Goal: Information Seeking & Learning: Learn about a topic

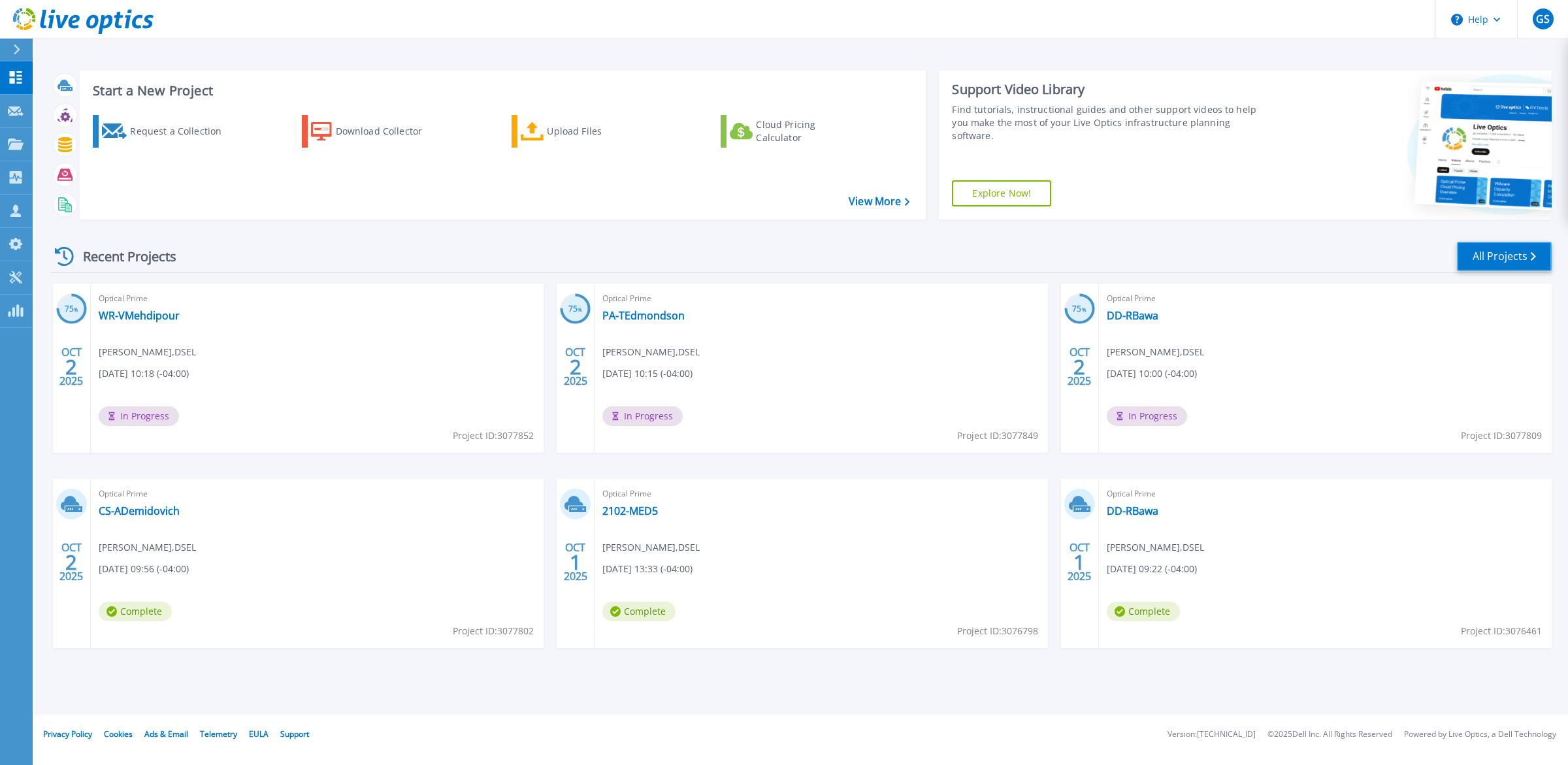
click at [1517, 265] on link "All Projects" at bounding box center [1504, 256] width 95 height 29
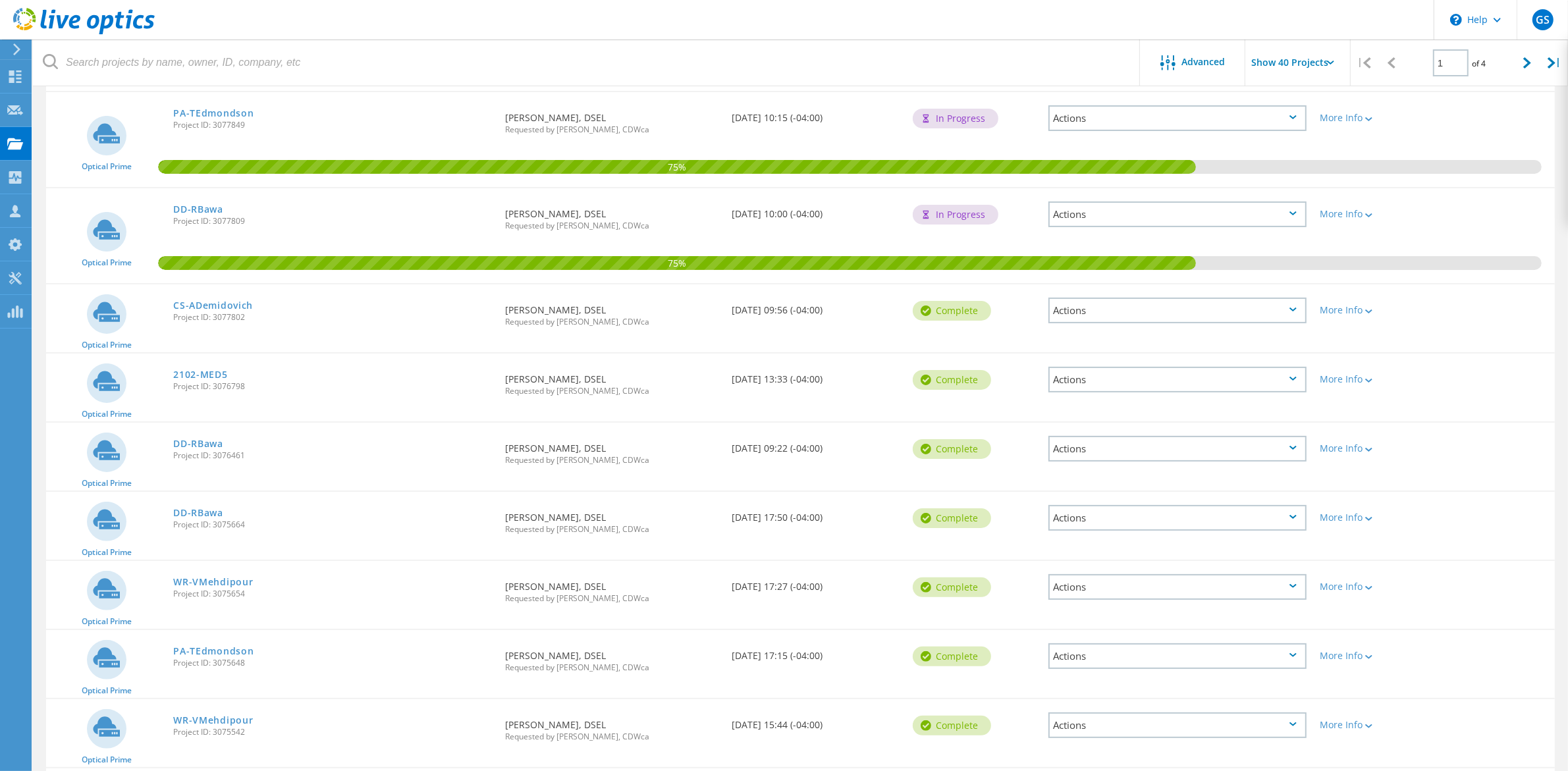
scroll to position [576, 0]
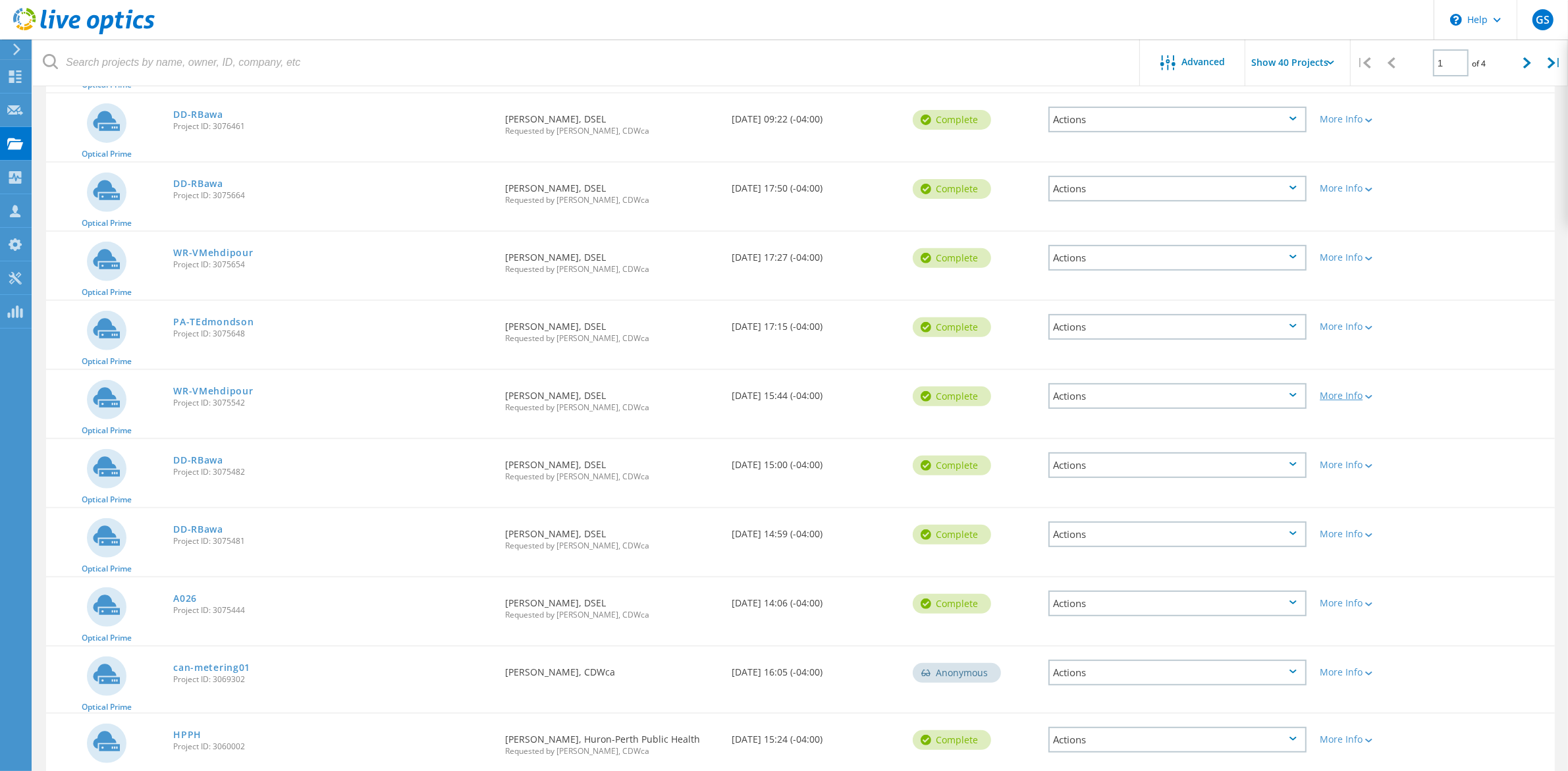
click at [1363, 393] on div at bounding box center [1367, 396] width 10 height 8
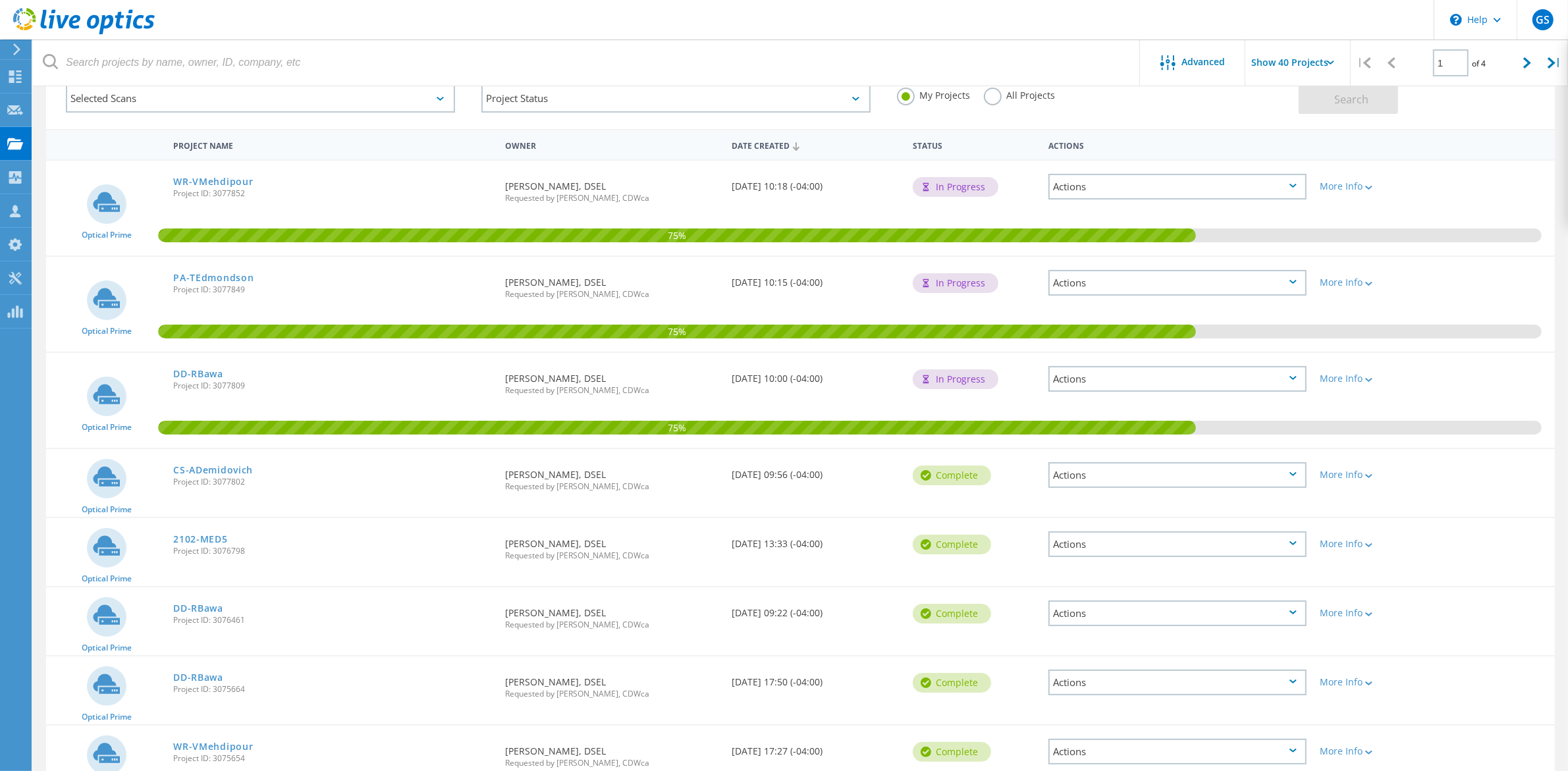
scroll to position [329, 0]
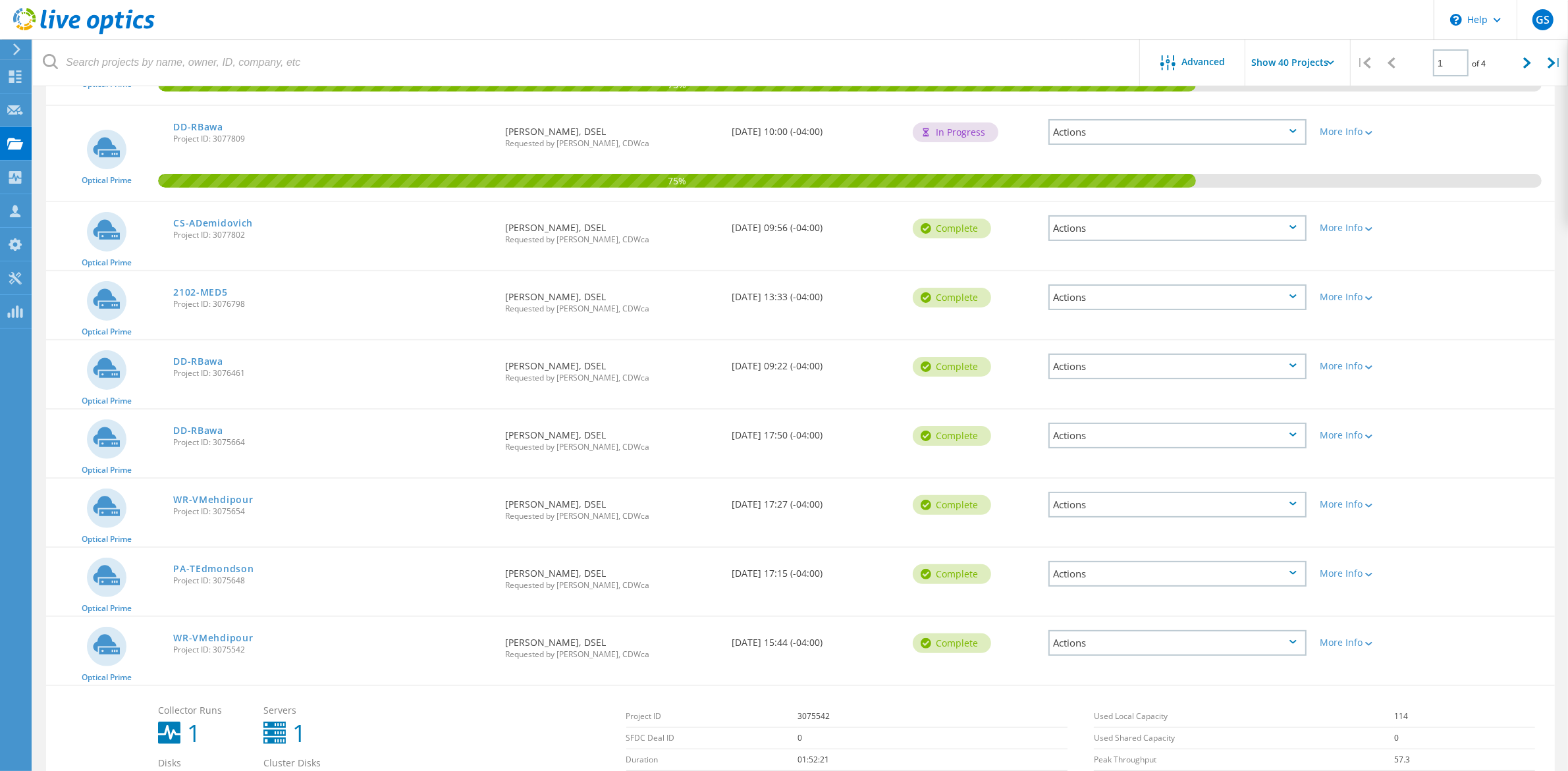
click at [1371, 562] on div "More Info" at bounding box center [1373, 569] width 120 height 44
click at [1367, 573] on icon at bounding box center [1369, 575] width 7 height 4
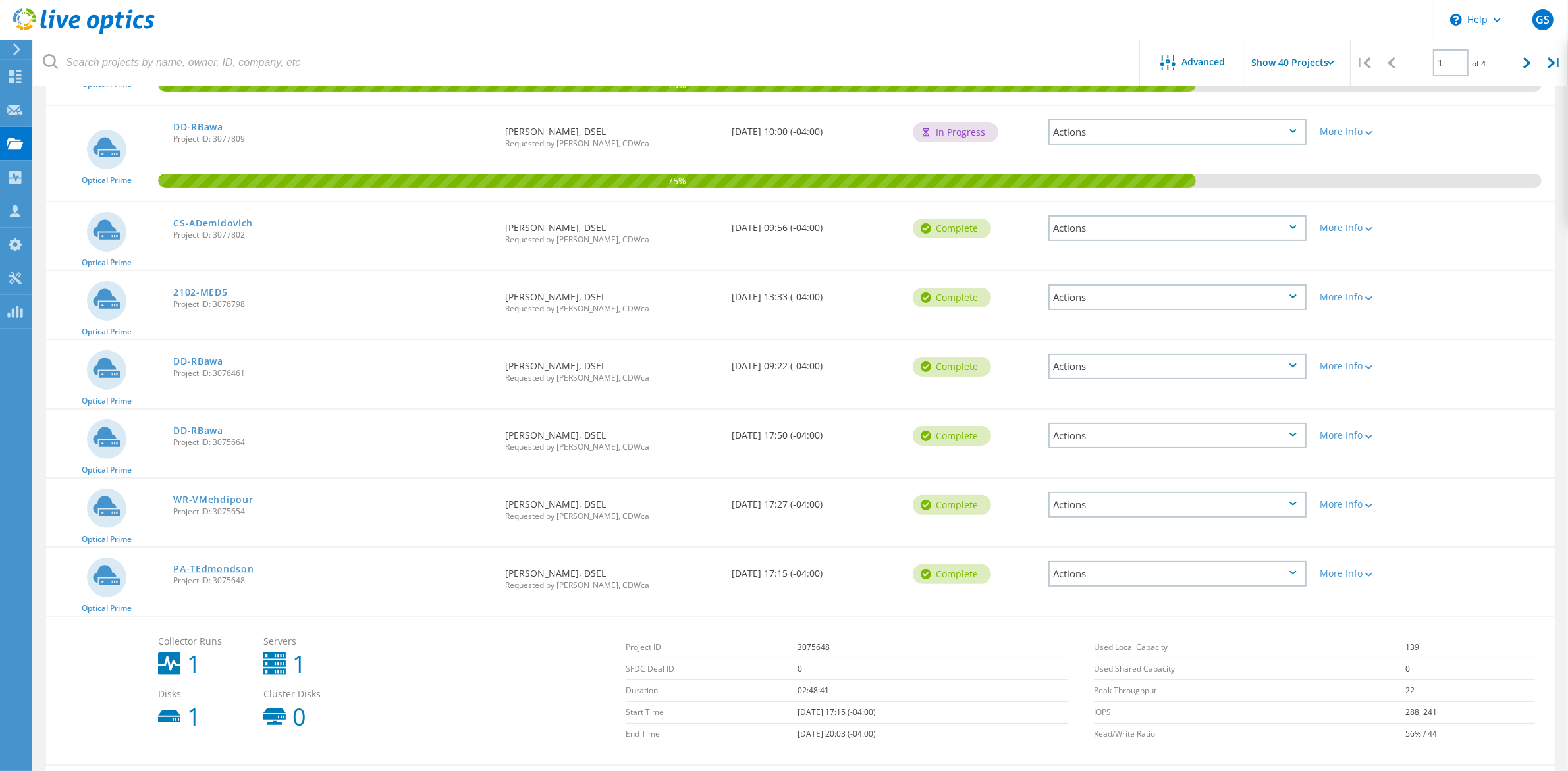
click at [227, 564] on link "PA-TEdmondson" at bounding box center [213, 569] width 81 height 9
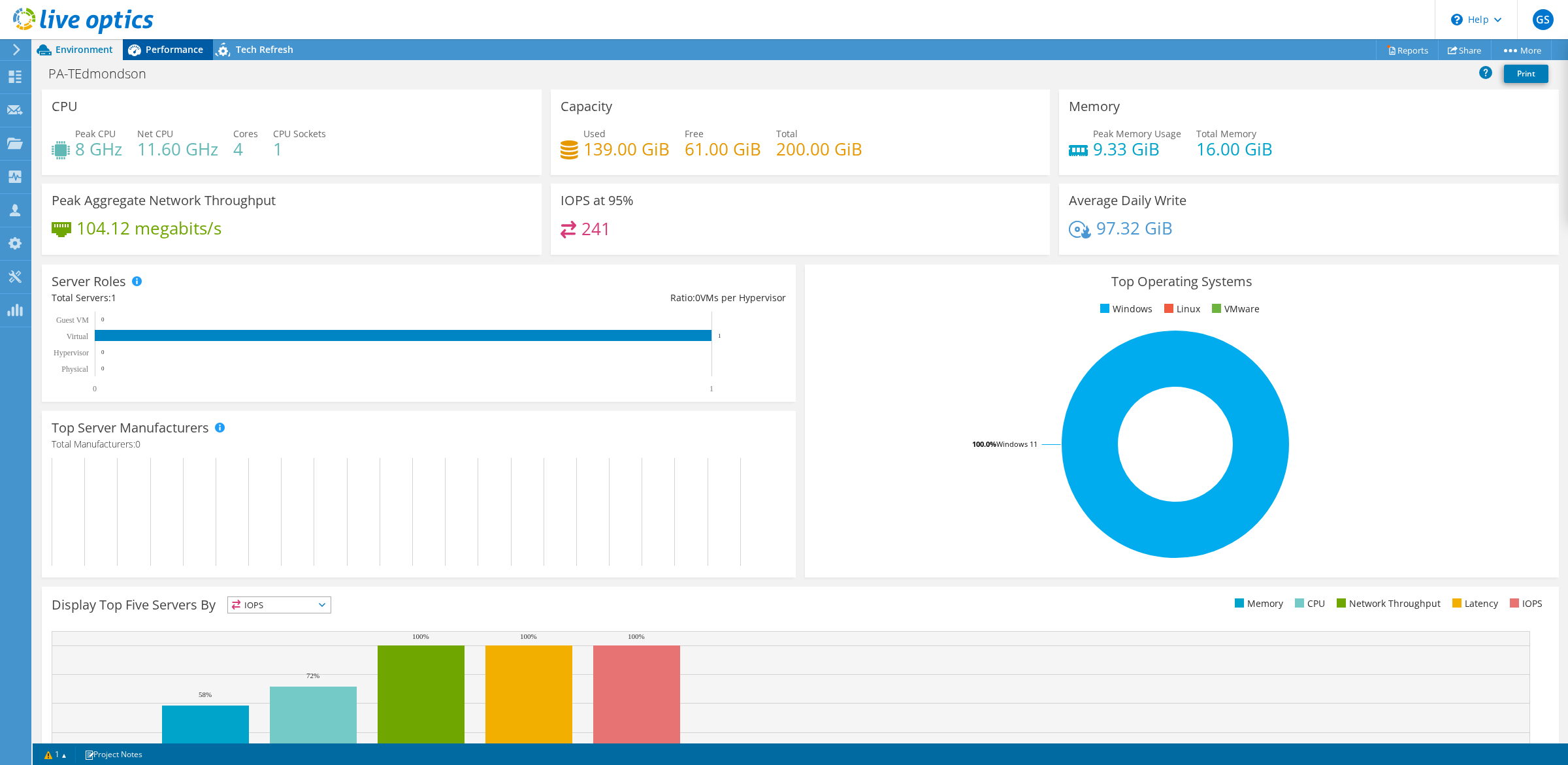
click at [165, 52] on span "Performance" at bounding box center [174, 49] width 57 height 12
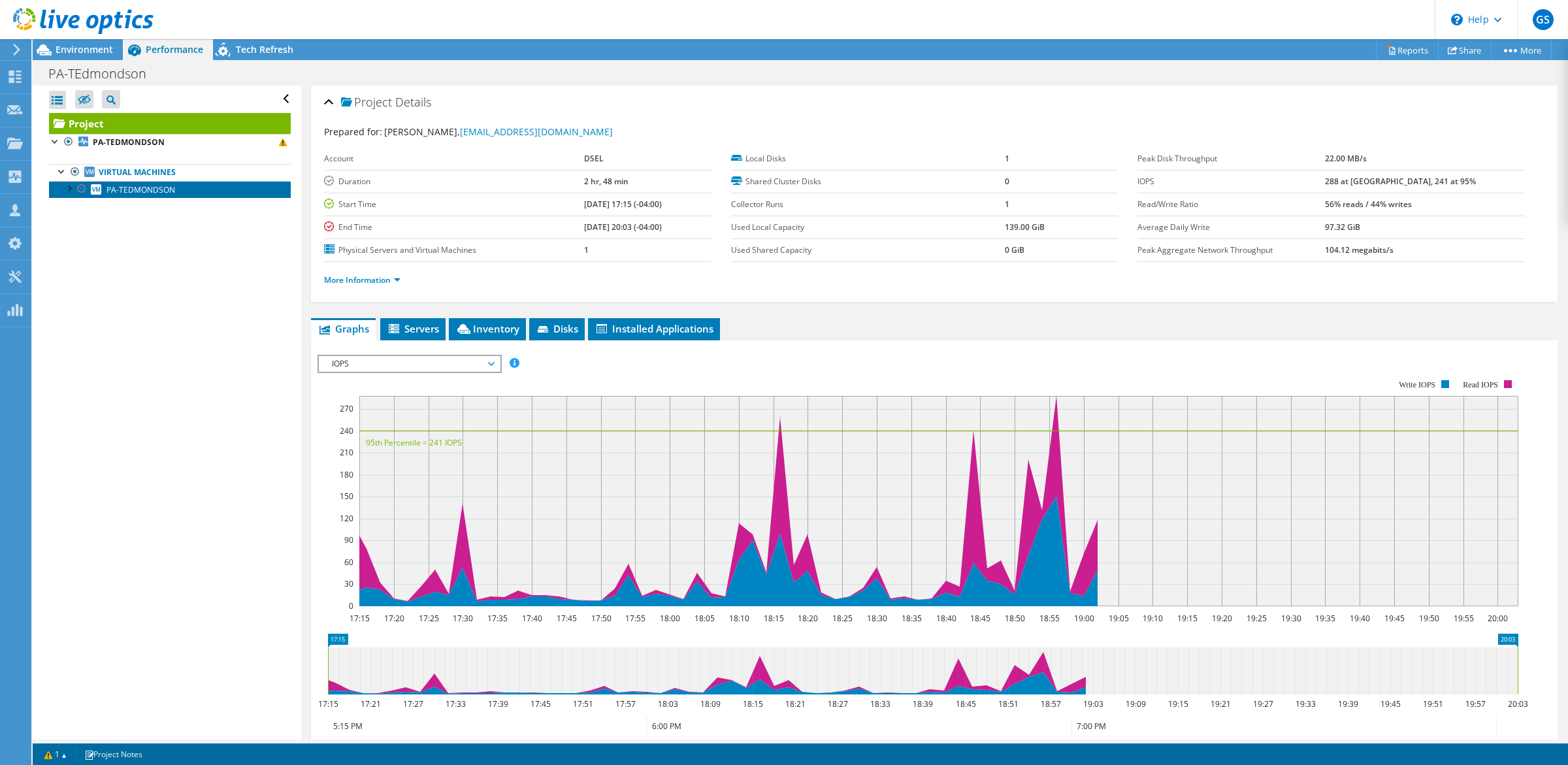
click at [145, 190] on span "PA-TEDMONDSON" at bounding box center [141, 189] width 69 height 11
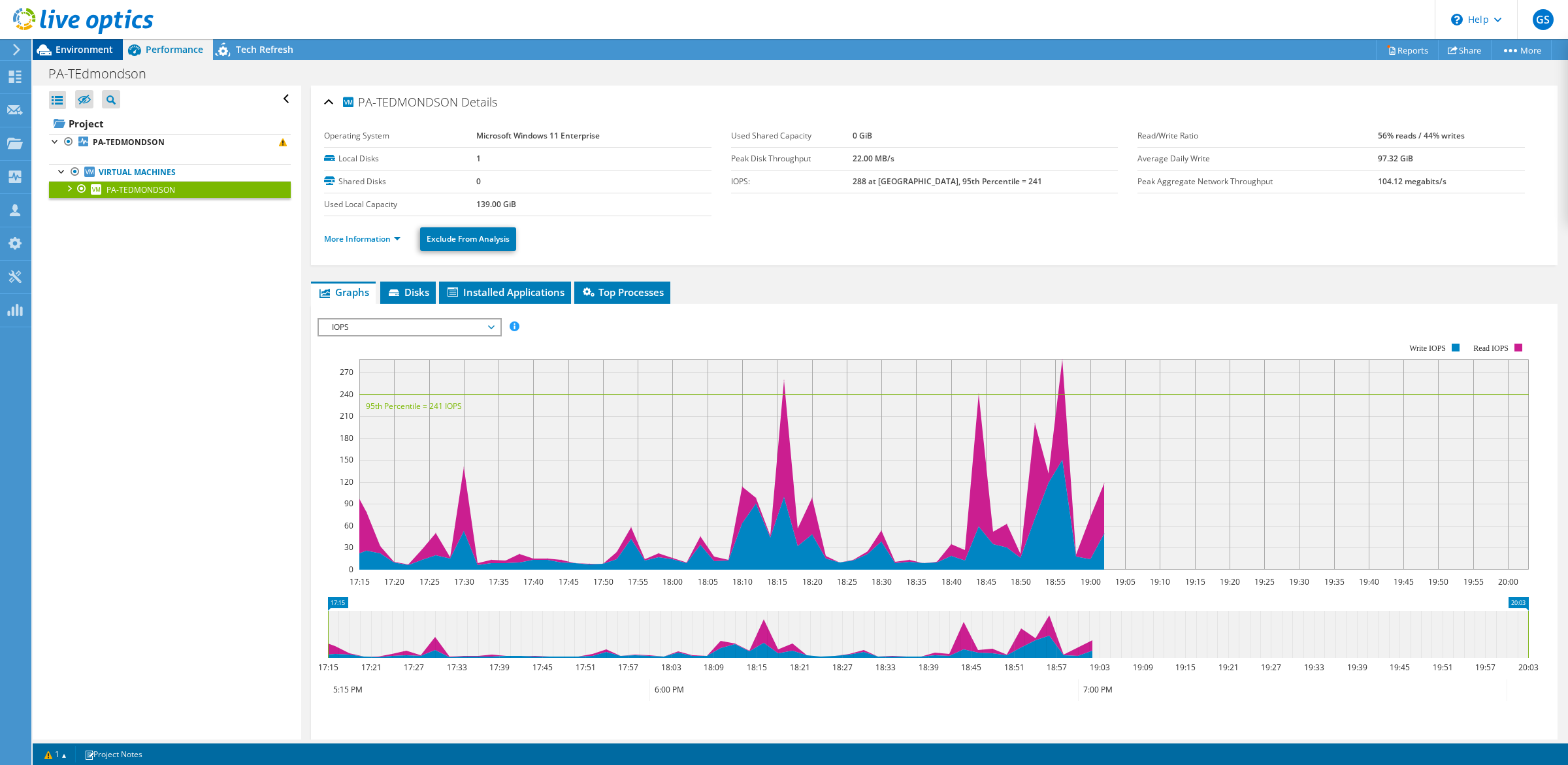
click at [92, 53] on span "Environment" at bounding box center [84, 49] width 57 height 12
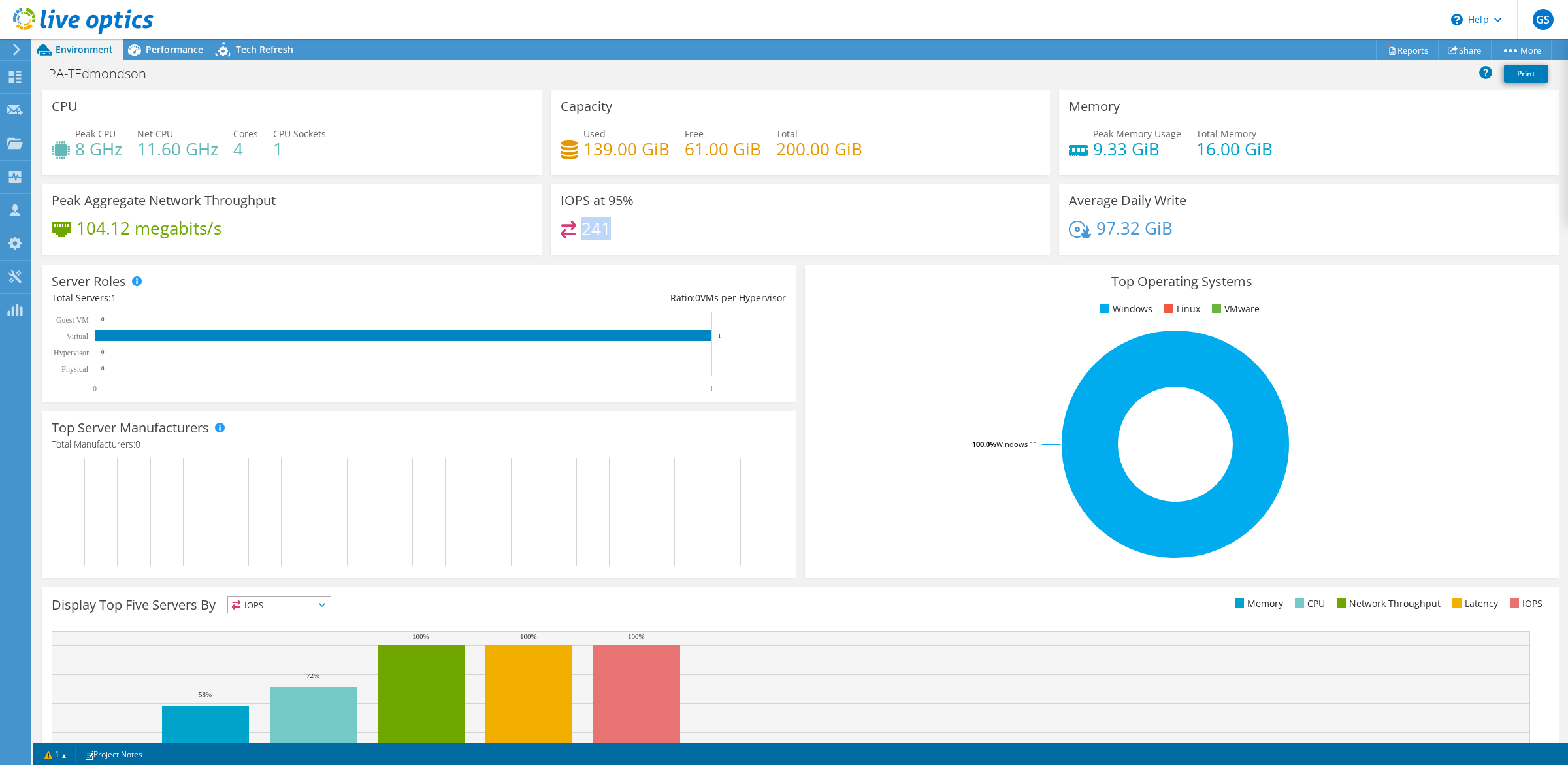
drag, startPoint x: 604, startPoint y: 229, endPoint x: 577, endPoint y: 226, distance: 27.2
click at [581, 226] on h4 "241" at bounding box center [596, 229] width 29 height 15
click at [108, 150] on h4 "8 GHz" at bounding box center [99, 149] width 47 height 15
drag, startPoint x: 85, startPoint y: 145, endPoint x: 283, endPoint y: 148, distance: 198.0
click at [283, 148] on div "Peak CPU 8 GHz Net CPU 11.60 GHz Cores 4 CPU Sockets 1" at bounding box center [291, 148] width 480 height 42
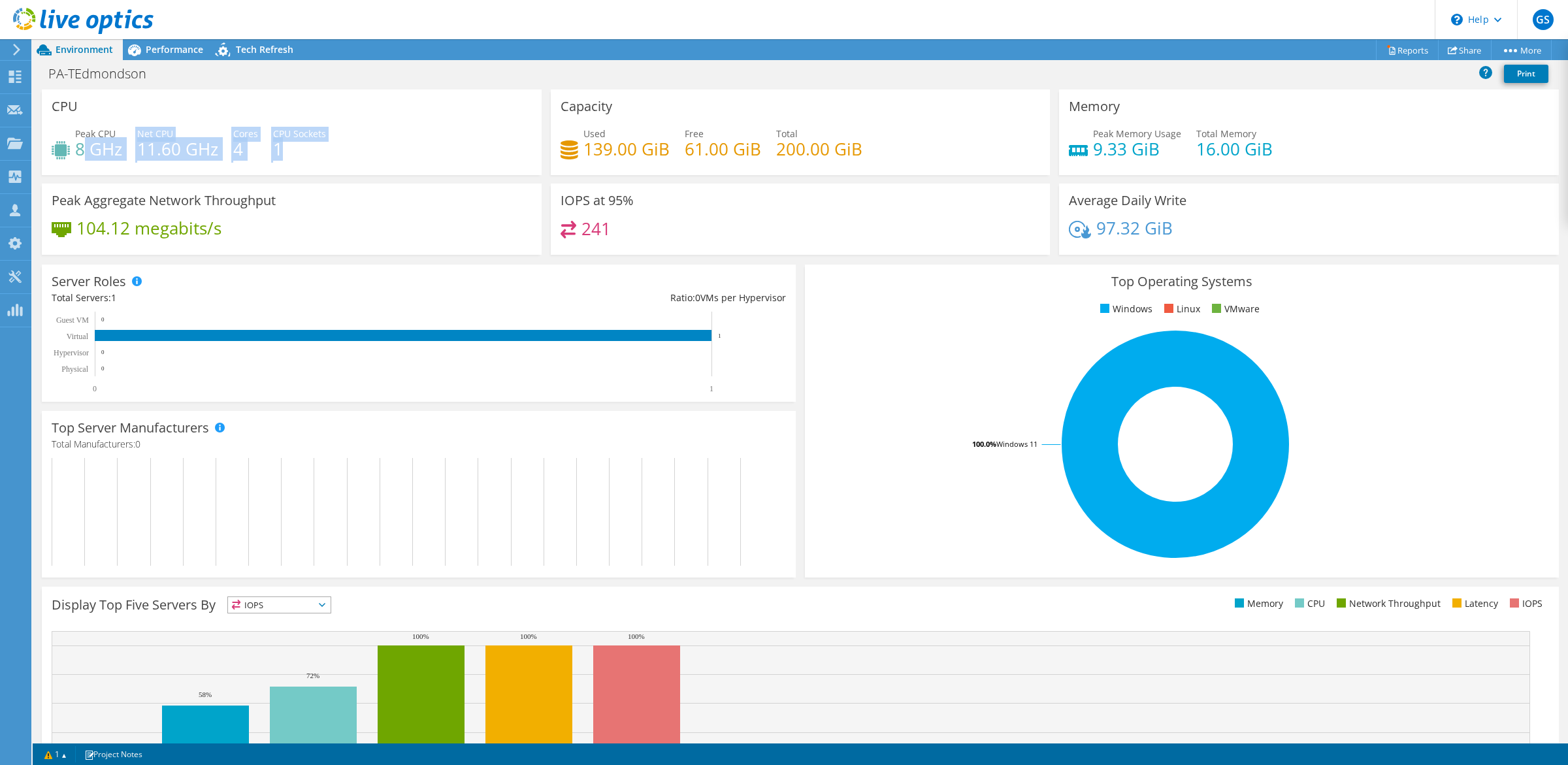
click at [288, 151] on h4 "1" at bounding box center [300, 149] width 53 height 15
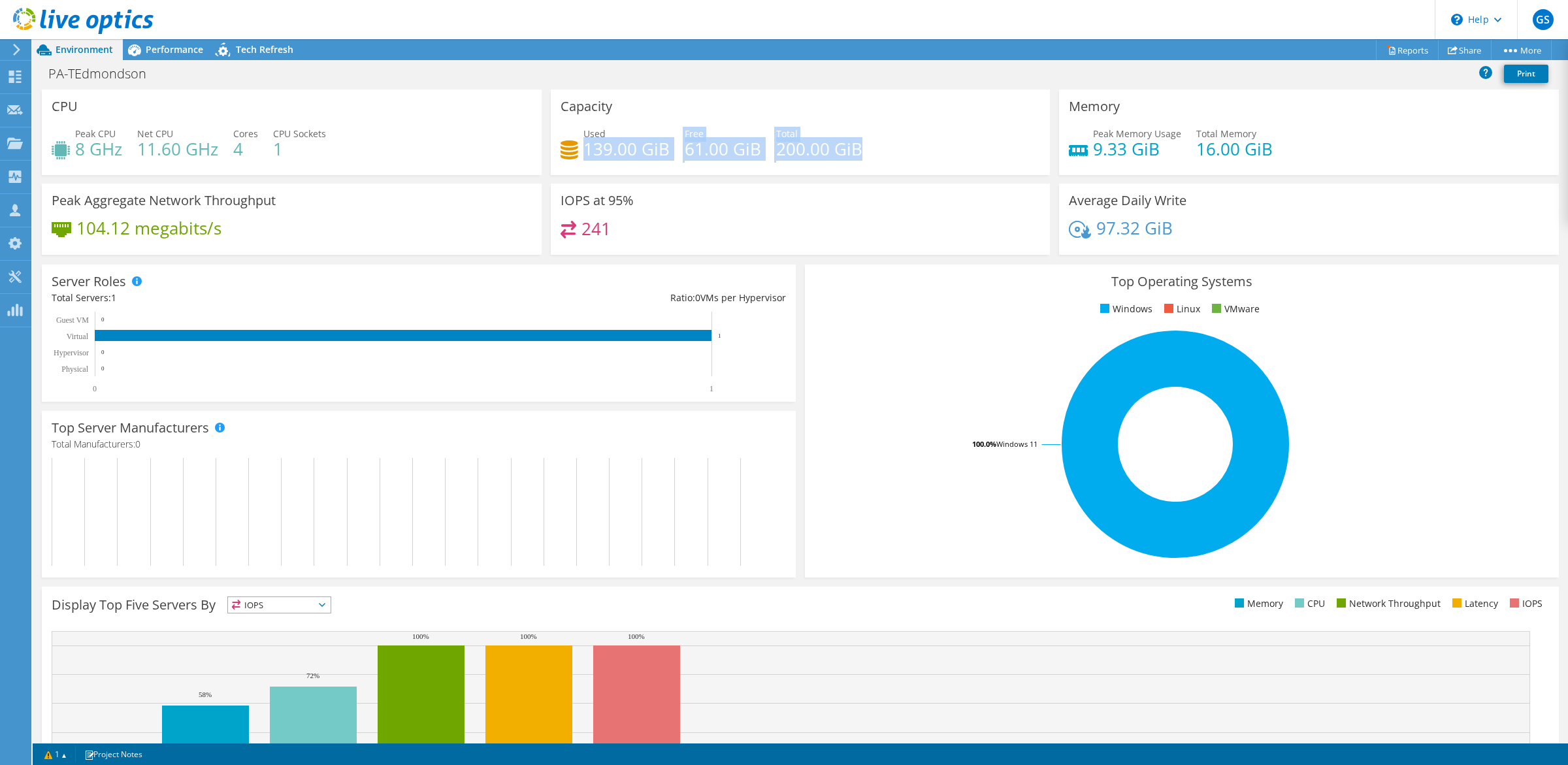
drag, startPoint x: 580, startPoint y: 147, endPoint x: 873, endPoint y: 152, distance: 293.0
click at [873, 152] on div "Used 139.00 GiB Free 61.00 GiB Total 200.00 GiB" at bounding box center [800, 148] width 480 height 42
click at [870, 154] on div "Used 139.00 GiB Free 61.00 GiB Total 200.00 GiB" at bounding box center [800, 148] width 480 height 42
drag, startPoint x: 863, startPoint y: 147, endPoint x: 870, endPoint y: 152, distance: 8.6
click at [851, 149] on div "Used 139.00 GiB Free 61.00 GiB Total 200.00 GiB" at bounding box center [800, 148] width 480 height 42
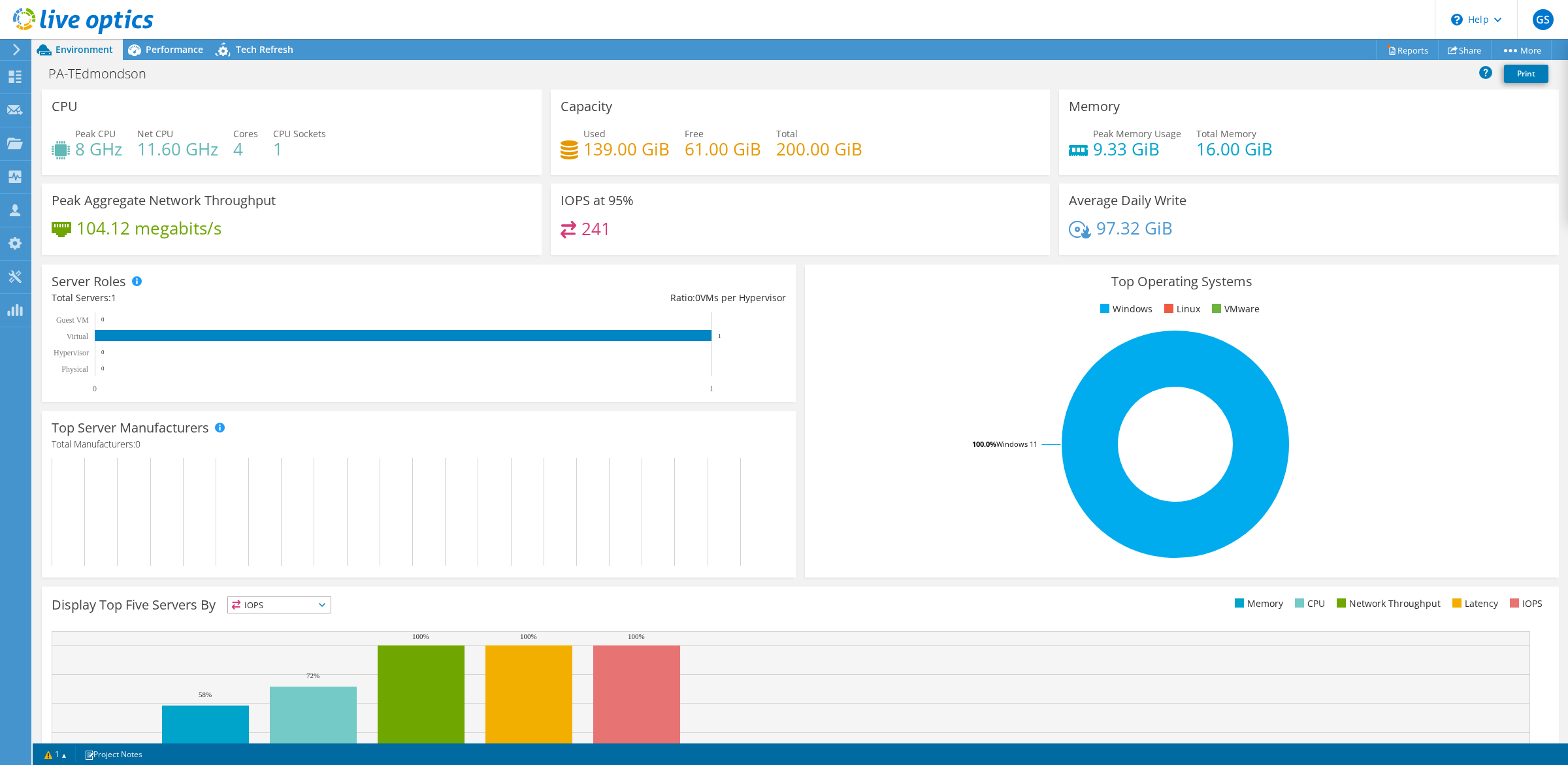
click at [870, 152] on div "Used 139.00 GiB Free 61.00 GiB Total 200.00 GiB" at bounding box center [800, 148] width 480 height 42
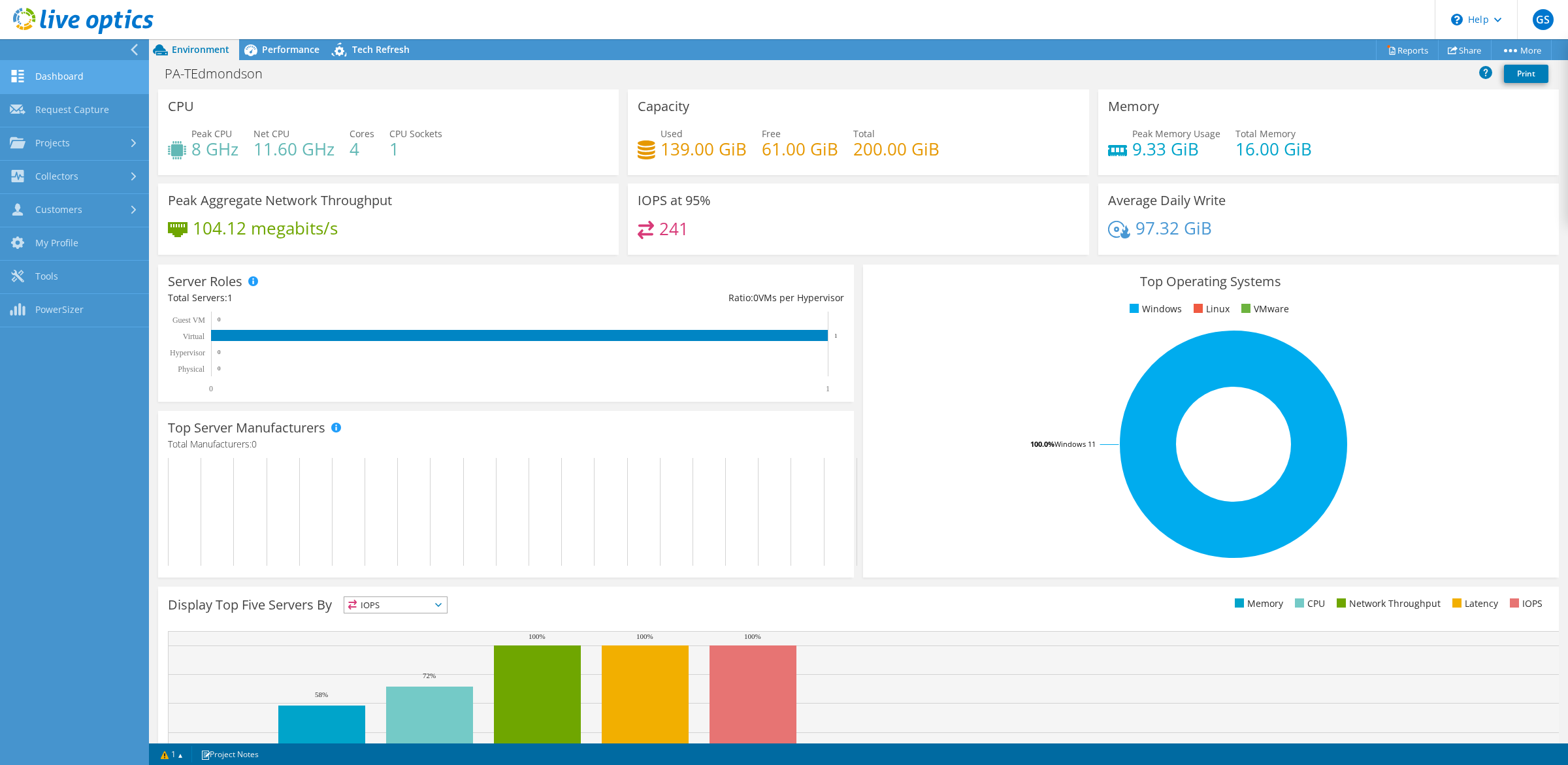
click at [90, 75] on link "Dashboard" at bounding box center [74, 77] width 149 height 33
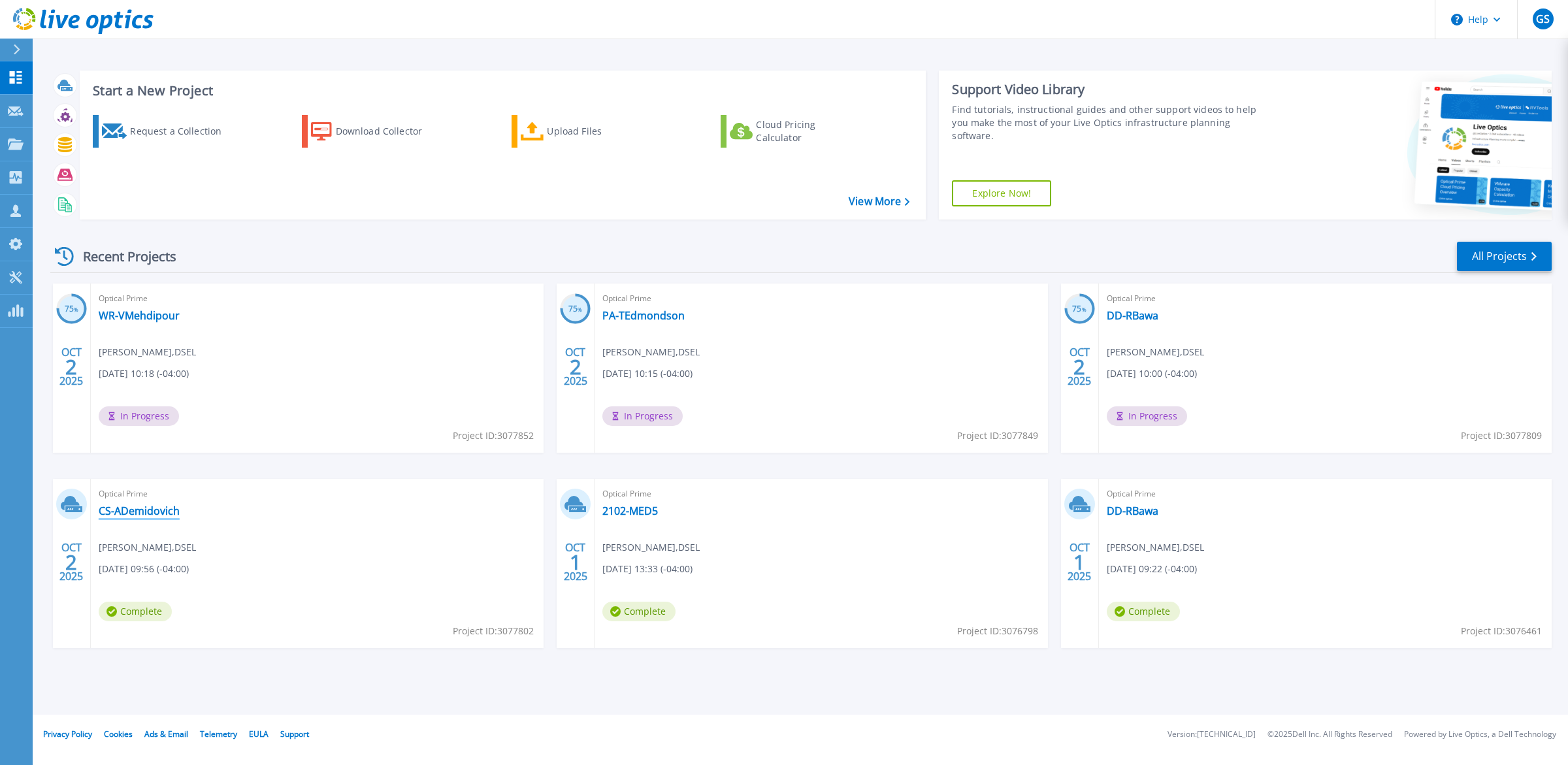
click at [112, 513] on link "CS-ADemidovich" at bounding box center [139, 511] width 81 height 13
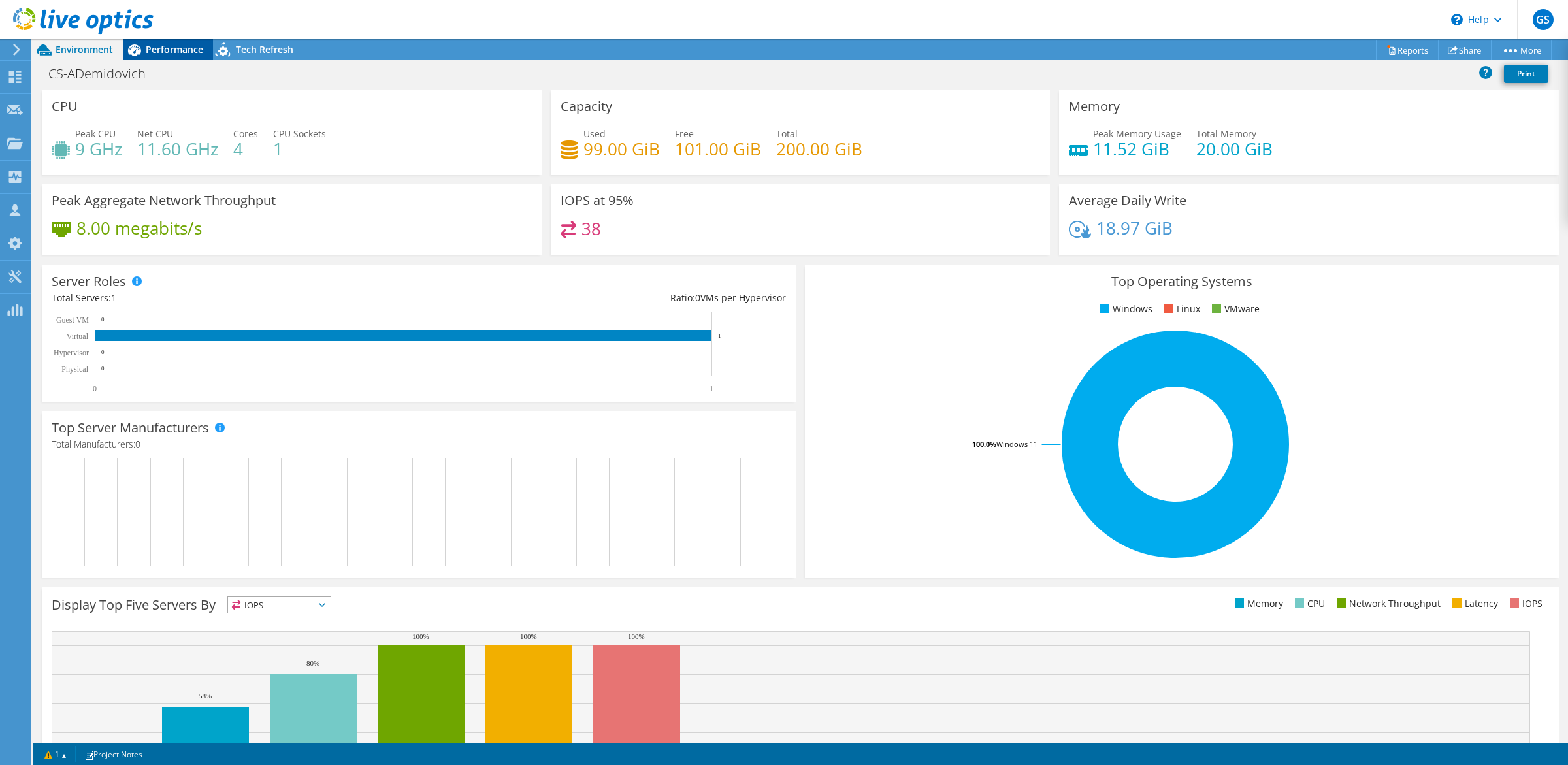
click at [175, 59] on div "Performance" at bounding box center [168, 49] width 90 height 21
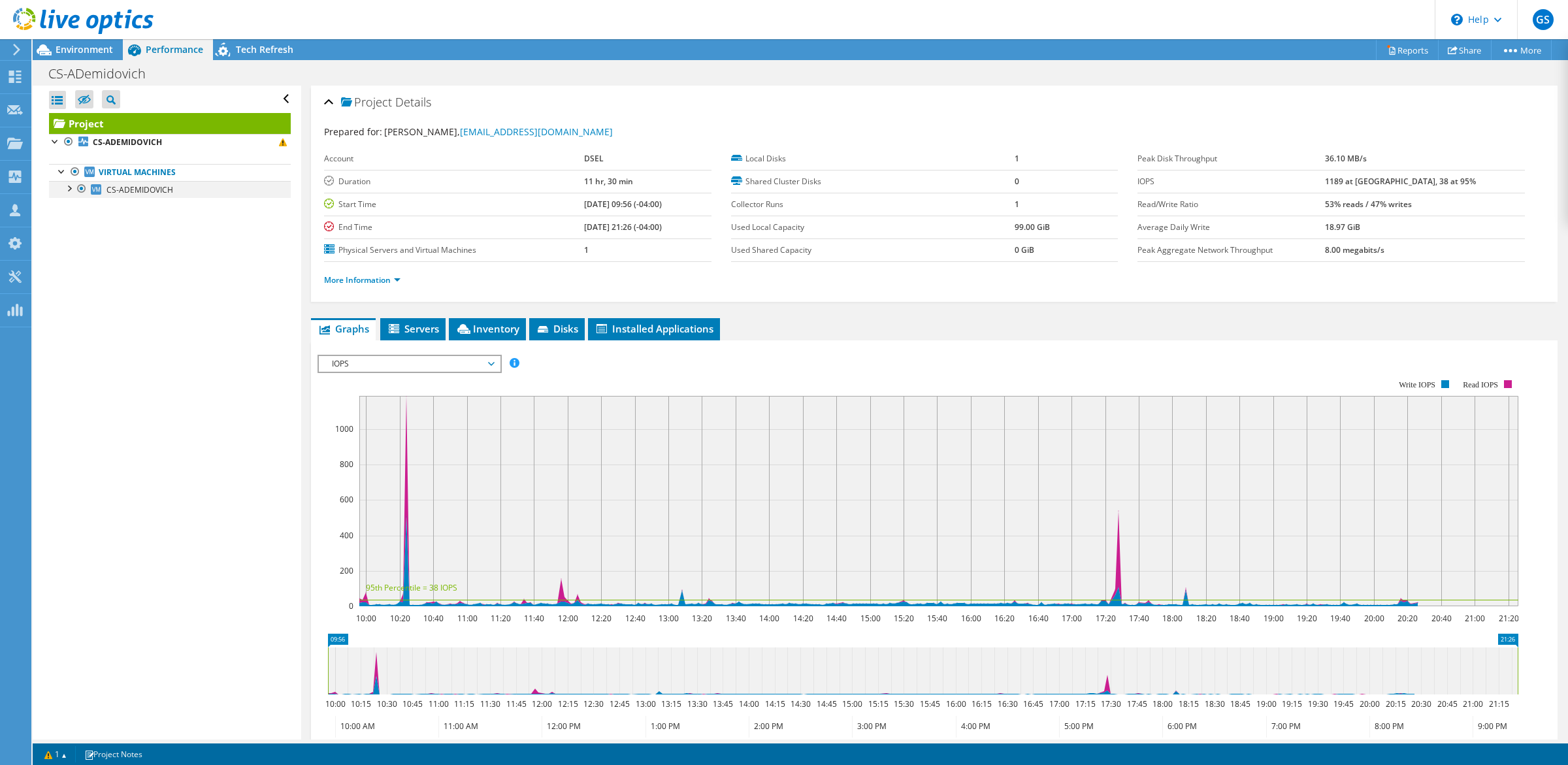
click at [66, 188] on div at bounding box center [69, 188] width 13 height 13
click at [139, 175] on link "Virtual Machines" at bounding box center [170, 172] width 242 height 17
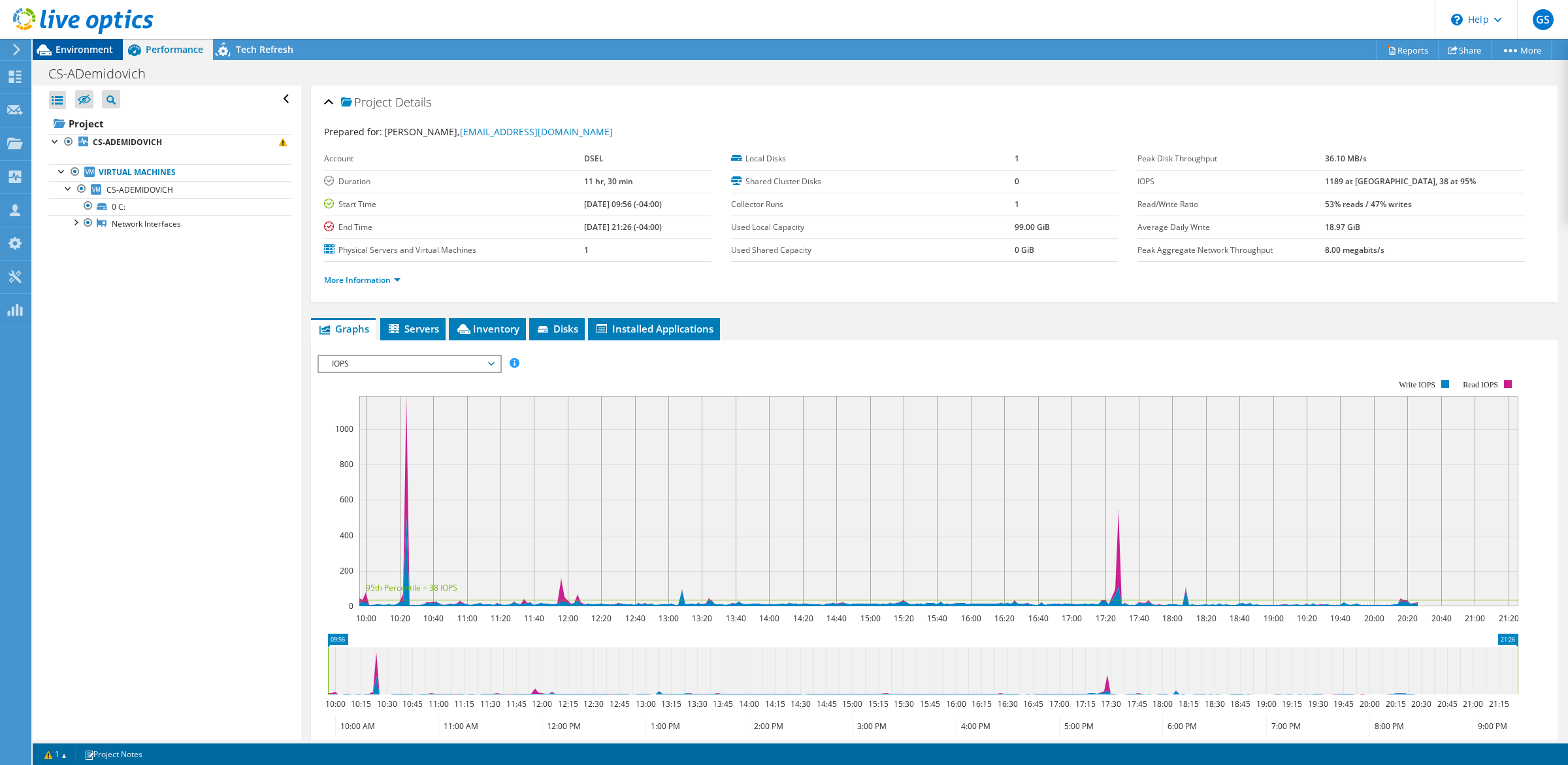
click at [70, 51] on span "Environment" at bounding box center [84, 49] width 57 height 12
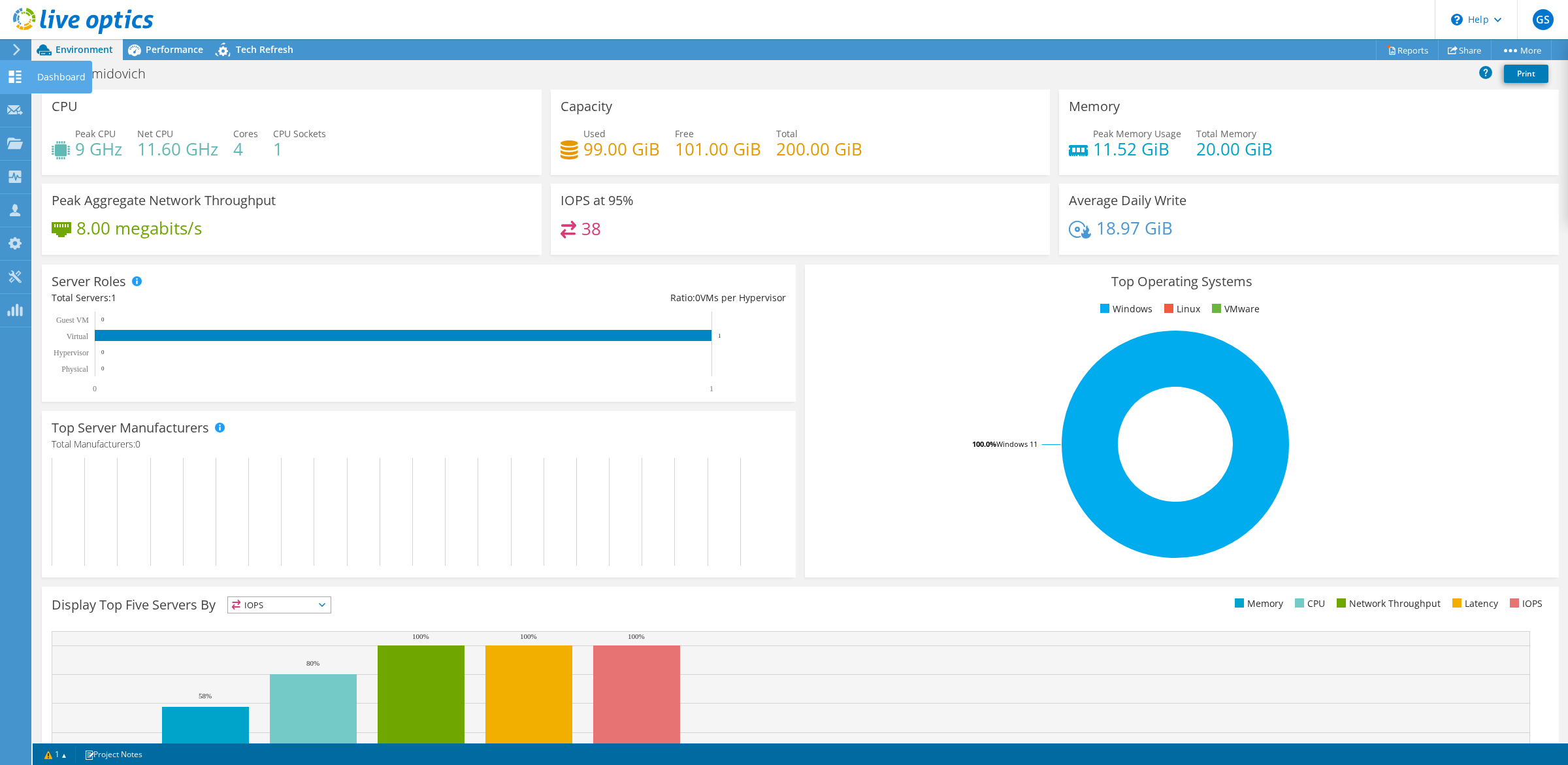
click at [7, 77] on icon at bounding box center [15, 76] width 15 height 12
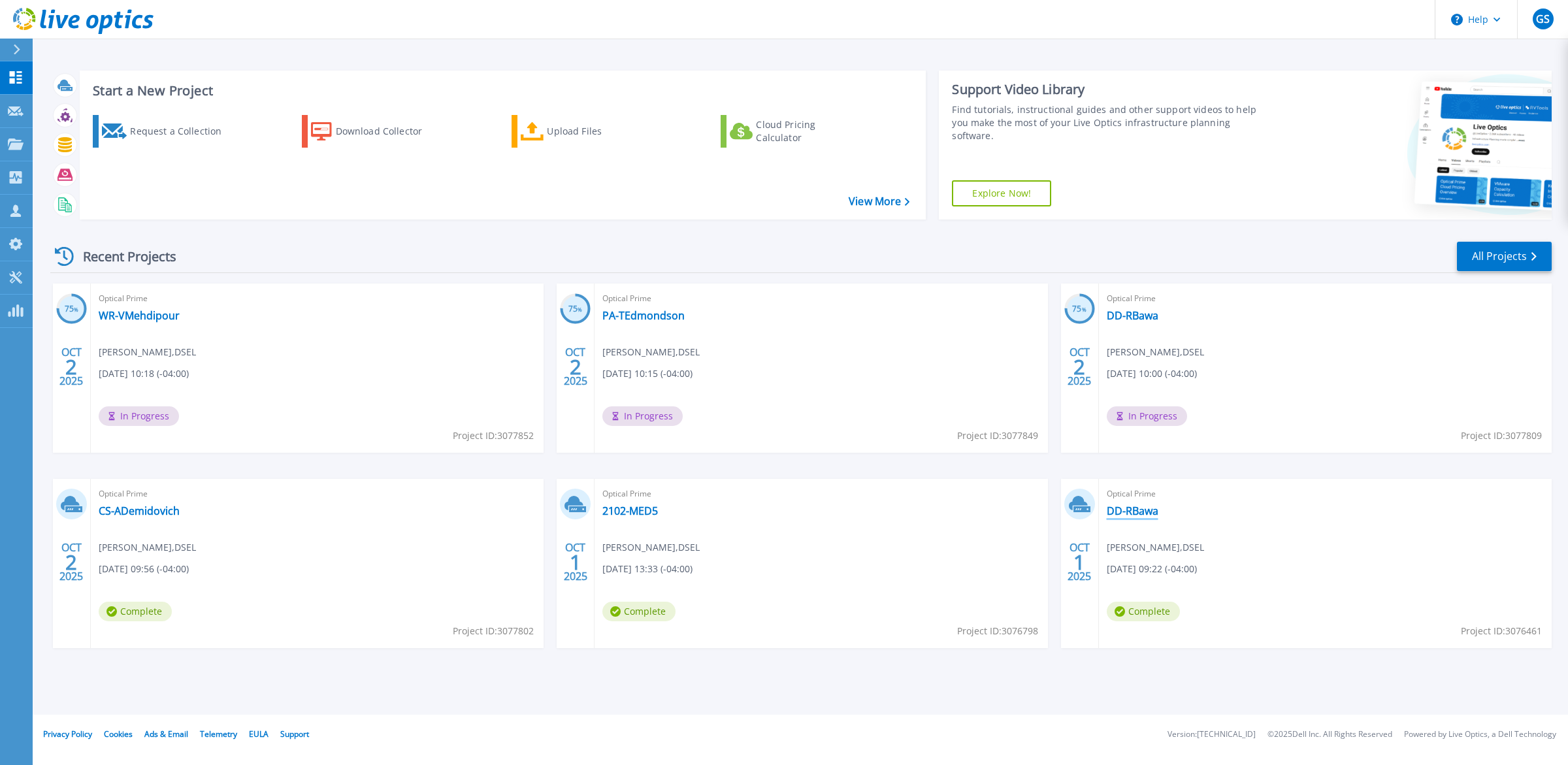
click at [1136, 513] on link "DD-RBawa" at bounding box center [1132, 511] width 51 height 13
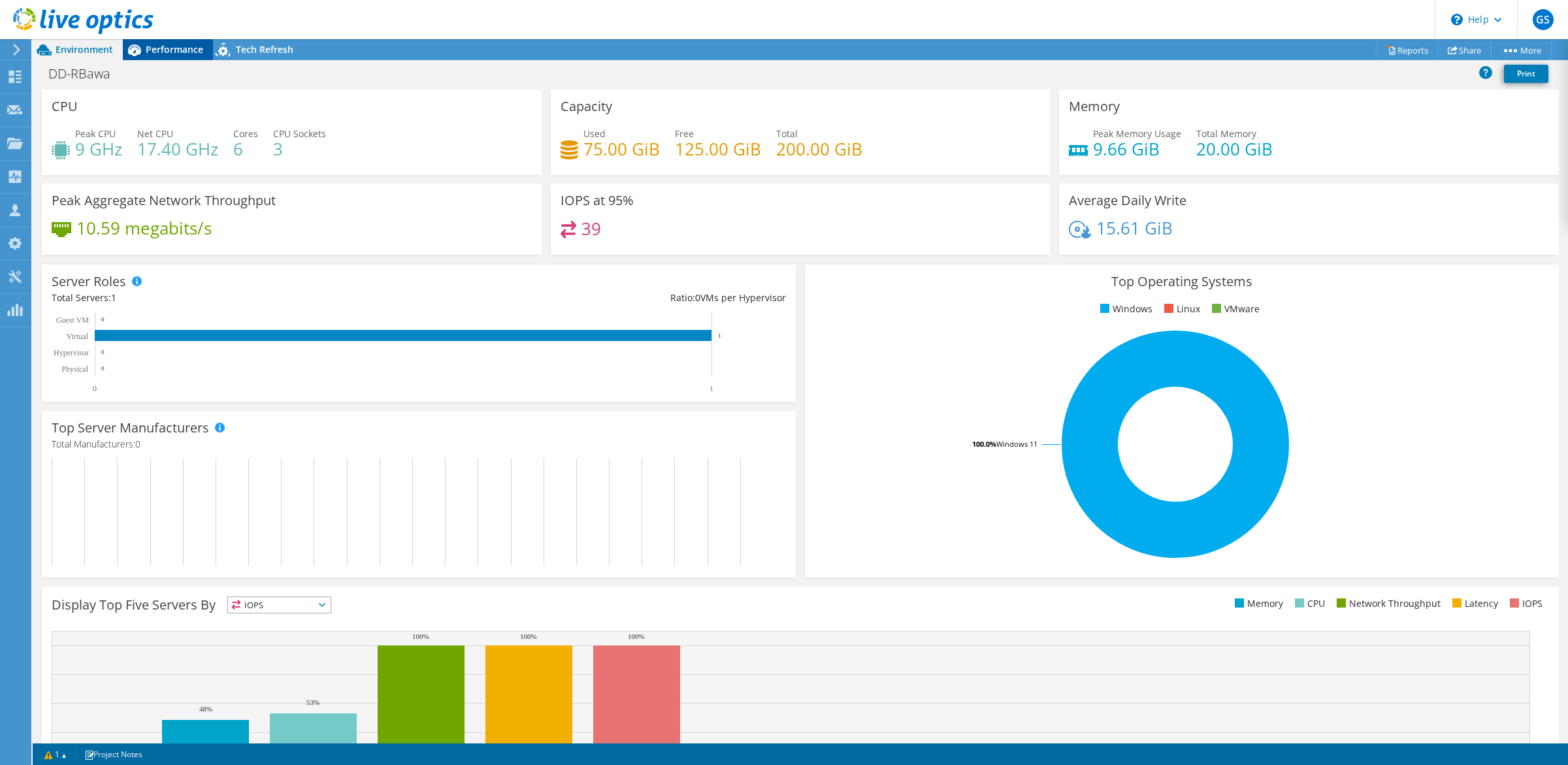
click at [157, 50] on span "Performance" at bounding box center [174, 49] width 57 height 12
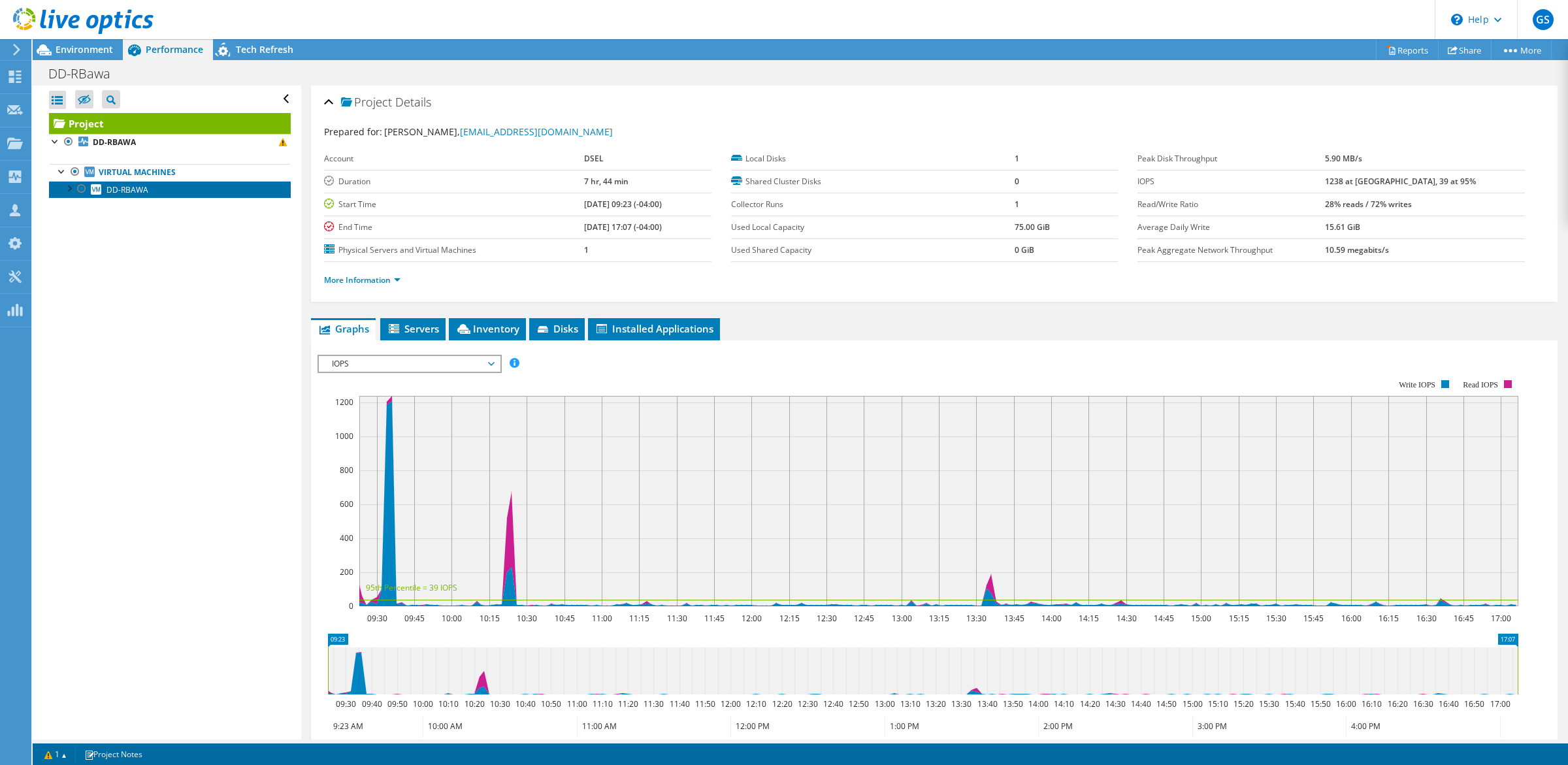
click at [137, 188] on span "DD-RBAWA" at bounding box center [127, 189] width 42 height 11
